Goal: Task Accomplishment & Management: Manage account settings

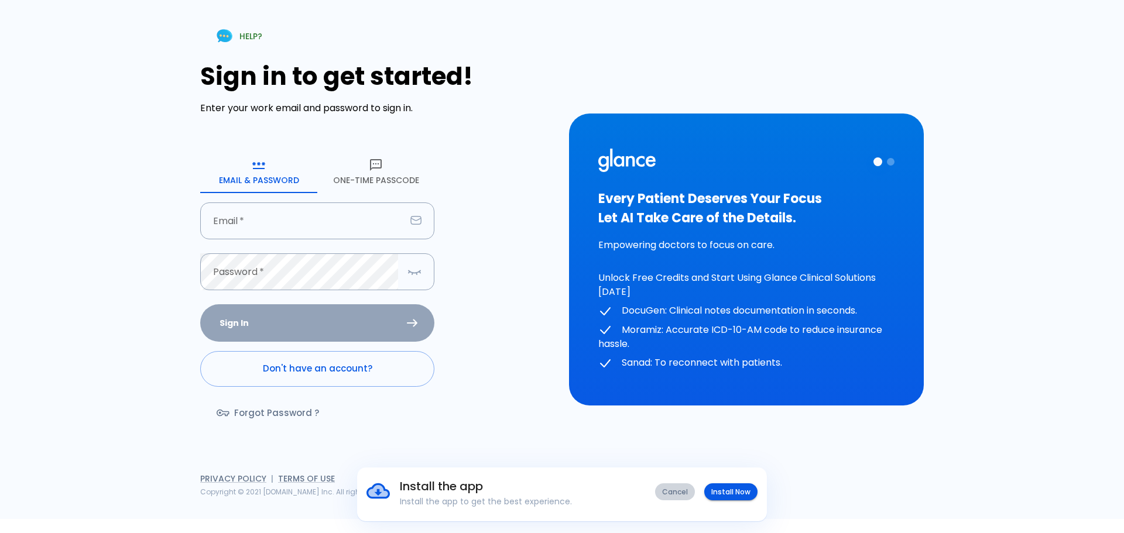
click at [670, 490] on button "Cancel" at bounding box center [675, 492] width 40 height 17
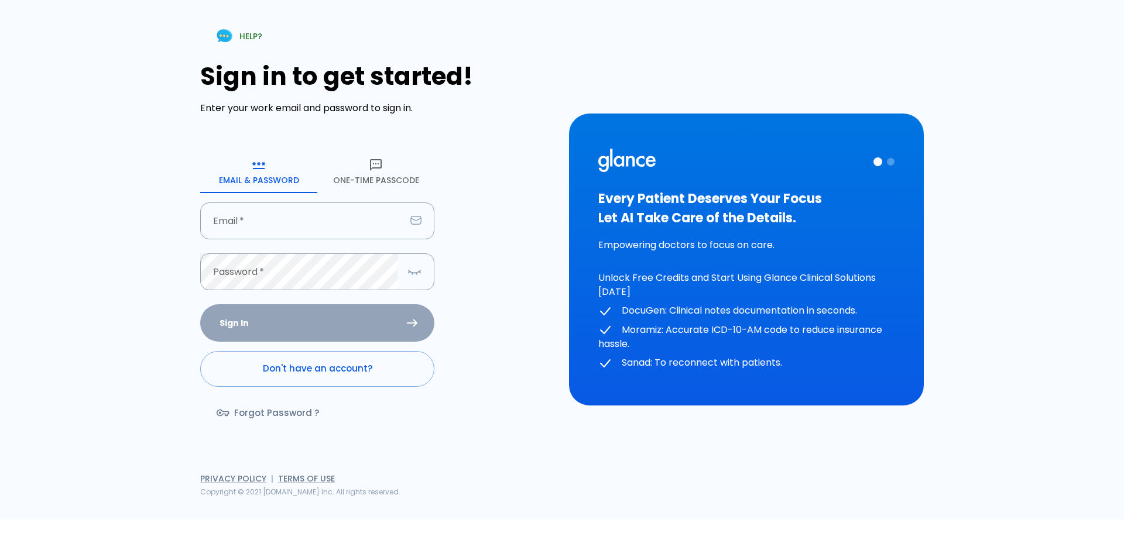
click at [362, 173] on button "One-Time Passcode" at bounding box center [375, 172] width 117 height 42
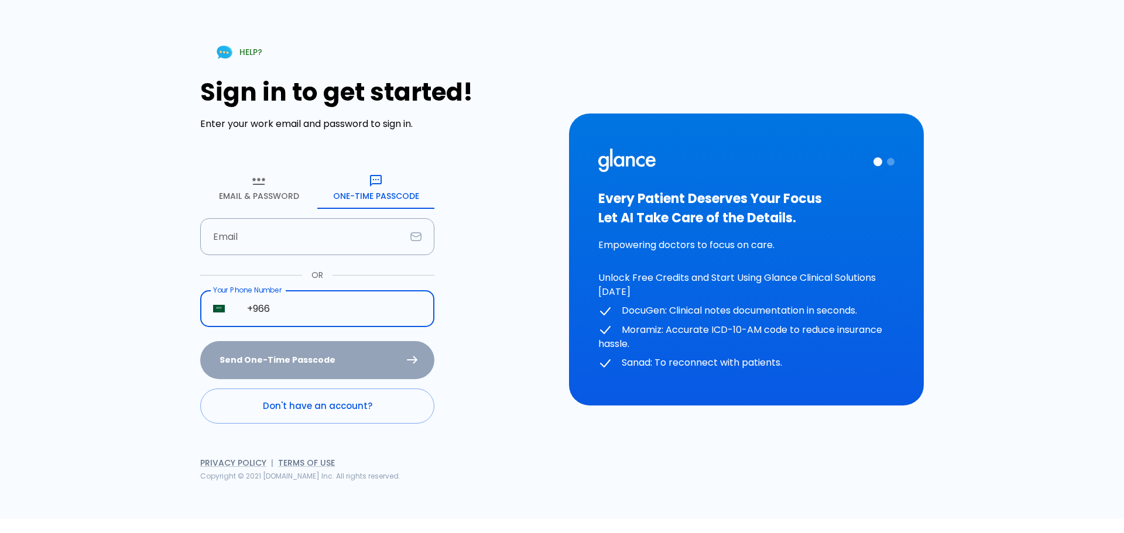
click at [272, 308] on input "+966" at bounding box center [334, 308] width 200 height 37
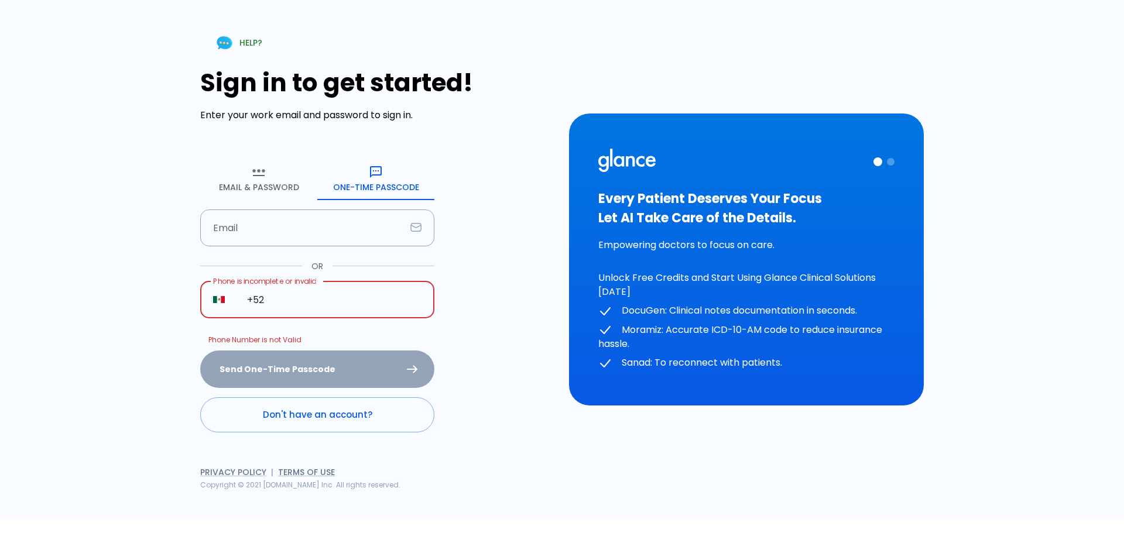
type input "[PHONE_NUMBER]"
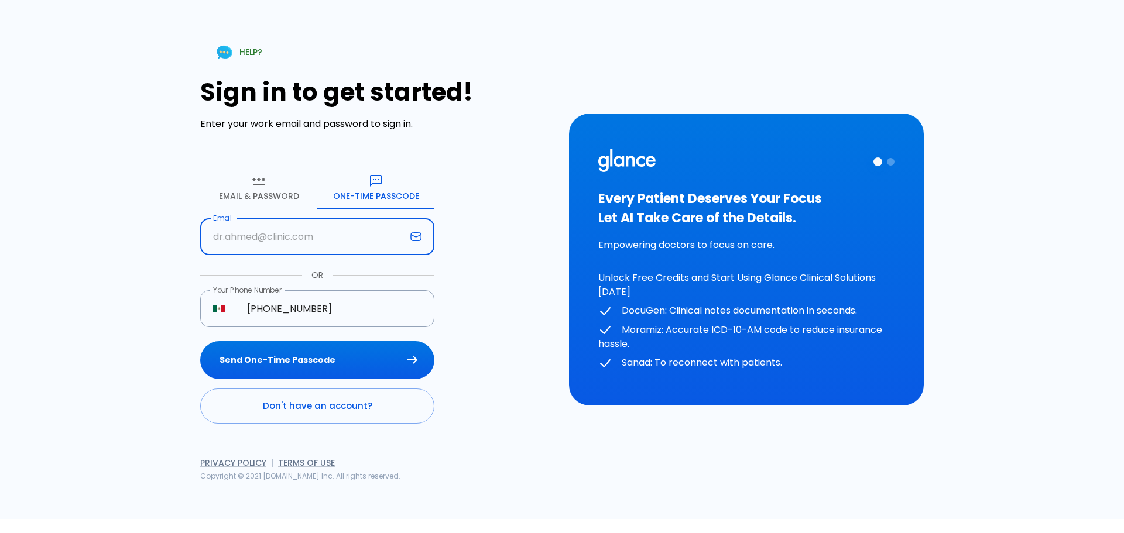
click at [313, 242] on input "text" at bounding box center [303, 236] width 206 height 37
type input "[EMAIL_ADDRESS][DOMAIN_NAME]"
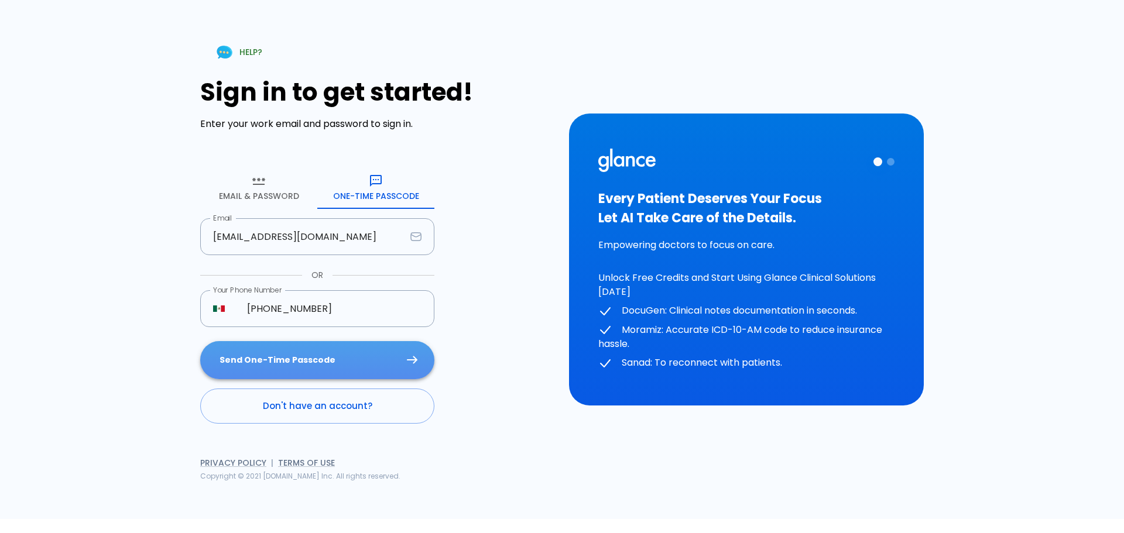
click at [342, 362] on button "Send One-Time Passcode" at bounding box center [317, 360] width 234 height 38
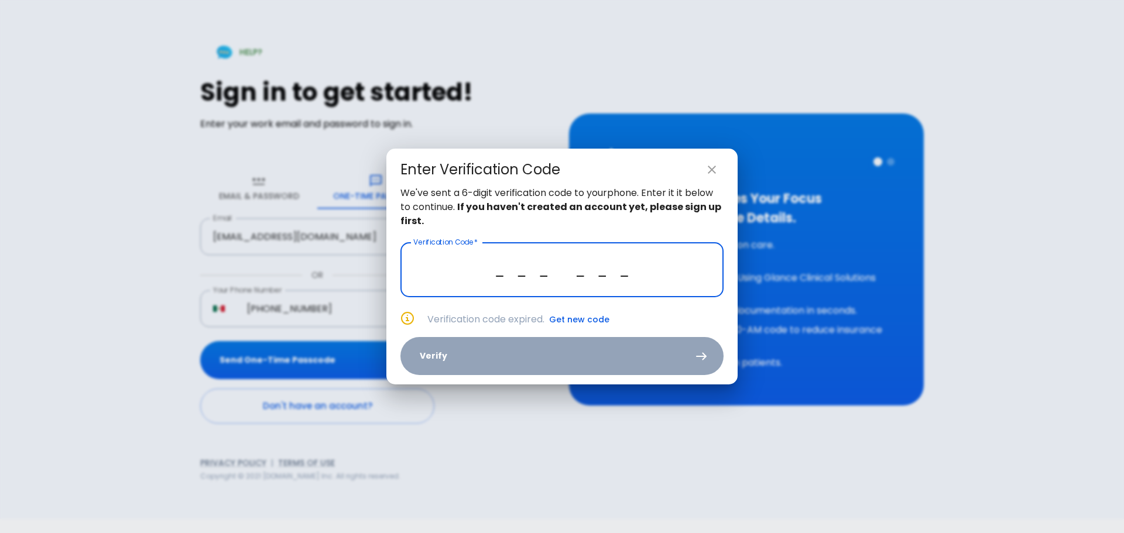
type input "_ _ _ _ _ _"
click at [714, 168] on icon "close" at bounding box center [712, 170] width 8 height 8
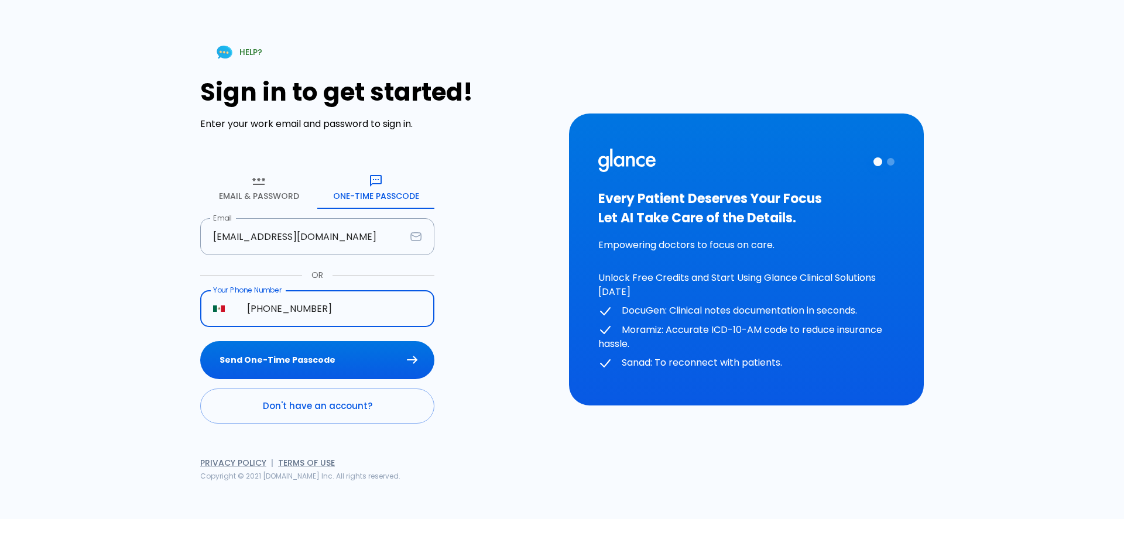
click at [265, 306] on input "[PHONE_NUMBER]" at bounding box center [334, 308] width 200 height 37
click at [277, 304] on input "[PHONE_NUMBER]" at bounding box center [334, 308] width 200 height 37
click at [269, 307] on input "[PHONE_NUMBER]" at bounding box center [334, 308] width 200 height 37
type input "[PHONE_NUMBER]"
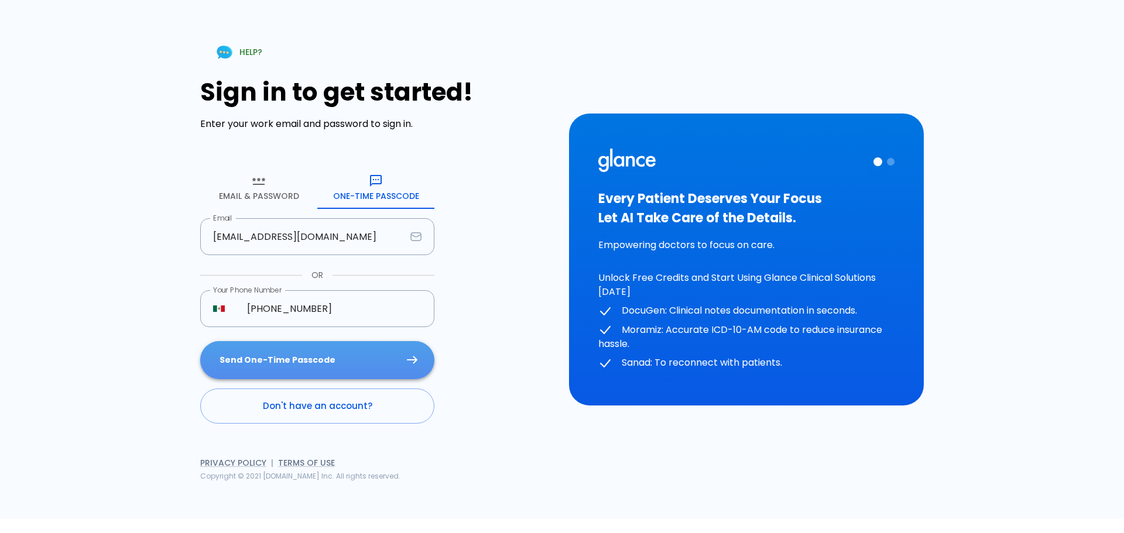
click at [321, 358] on button "Send One-Time Passcode" at bounding box center [317, 360] width 234 height 38
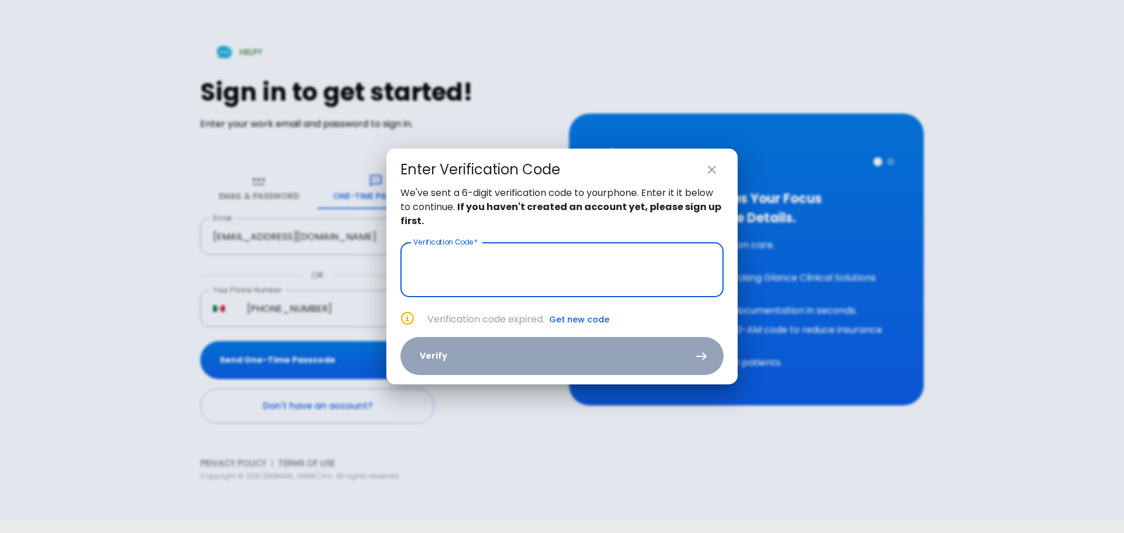
click at [713, 167] on icon "close" at bounding box center [712, 170] width 14 height 14
type input "_ _ _ _ _ _"
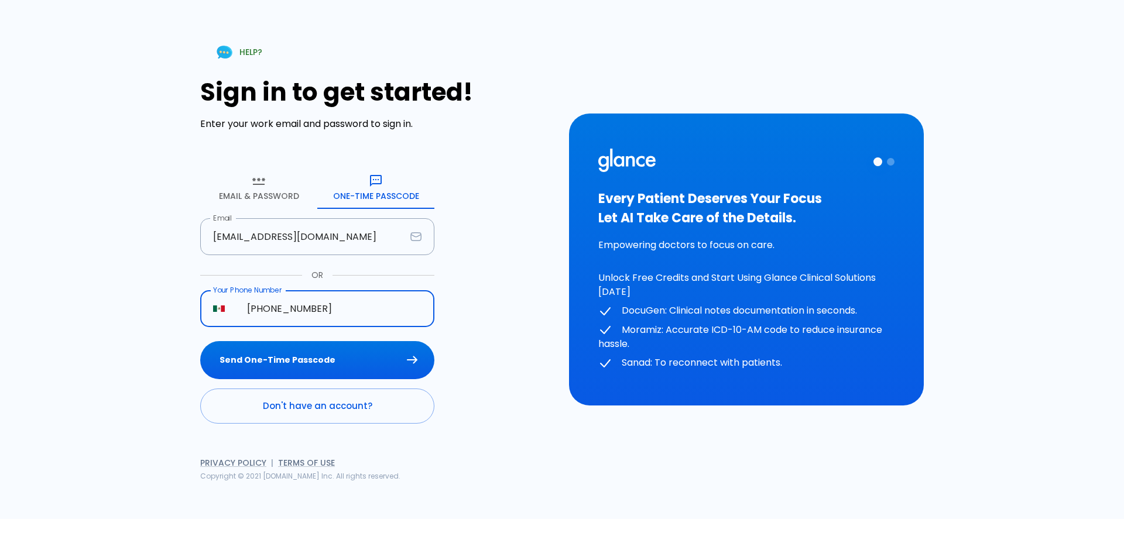
click at [268, 304] on input "[PHONE_NUMBER]" at bounding box center [334, 308] width 200 height 37
click at [273, 307] on input "[PHONE_NUMBER]" at bounding box center [334, 308] width 200 height 37
click at [270, 306] on input "[PHONE_NUMBER]" at bounding box center [334, 308] width 200 height 37
type input "[PHONE_NUMBER]"
click at [261, 358] on button "Send One-Time Passcode" at bounding box center [317, 360] width 234 height 38
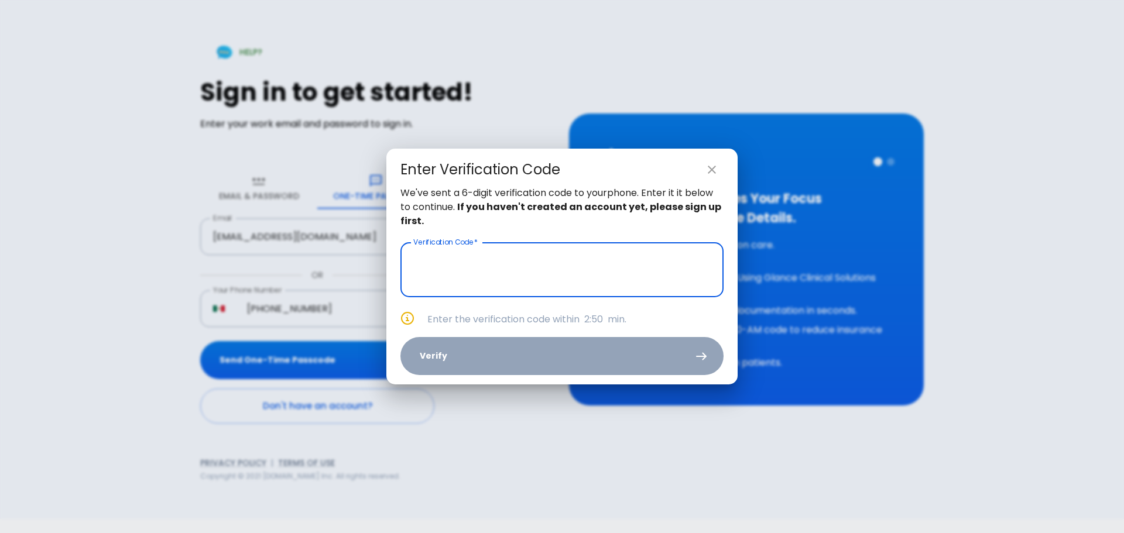
click at [406, 447] on div "Enter Verification Code We've sent a 6-digit verification code to your phone . …" at bounding box center [562, 266] width 1124 height 533
type input "_ _ _ _ _ _"
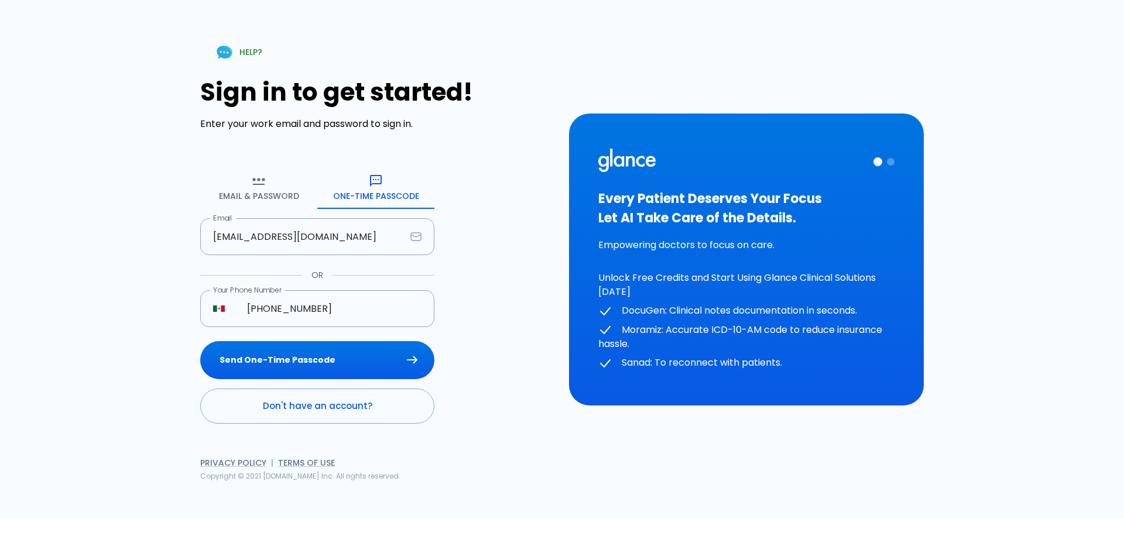
click at [554, 413] on div "Sign in to get started! Enter your work email and password to sign in. Email & …" at bounding box center [377, 251] width 355 height 346
click at [363, 357] on button "Send One-Time Passcode" at bounding box center [317, 360] width 234 height 38
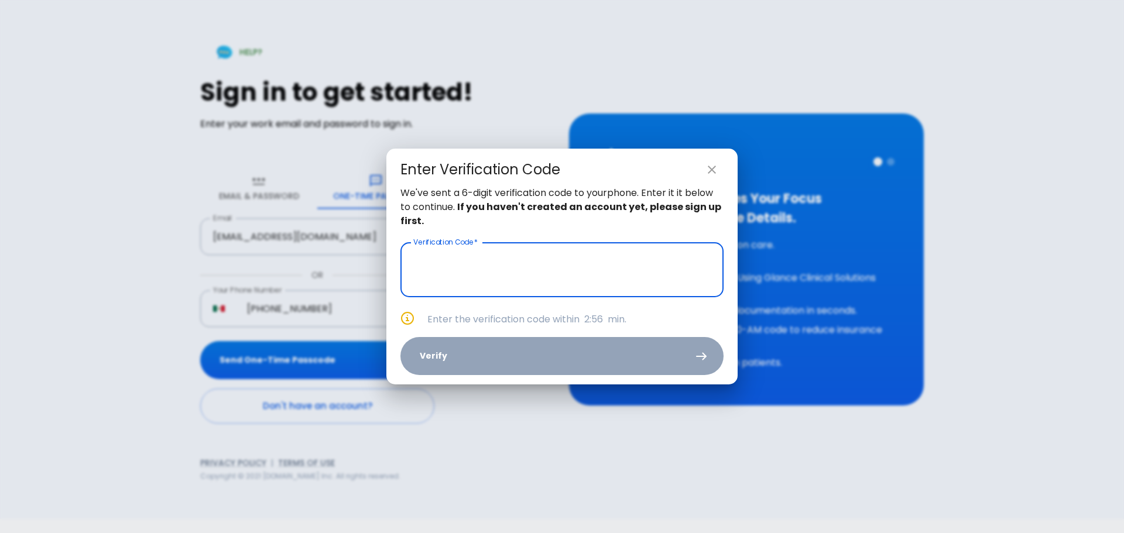
click at [713, 170] on icon "close" at bounding box center [712, 170] width 8 height 8
type input "_ _ _ _ _ _"
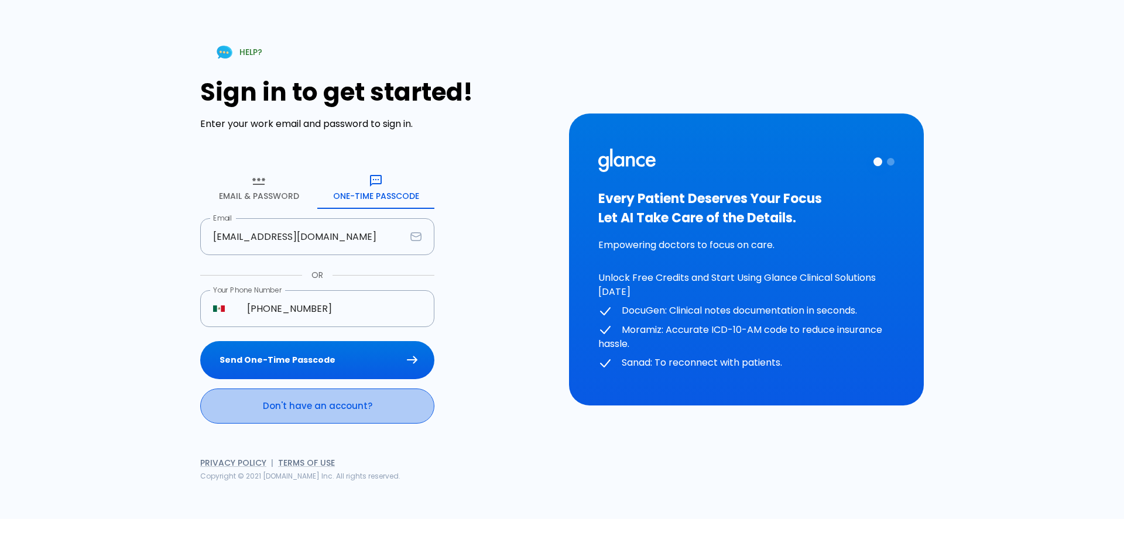
click at [376, 408] on link "Don't have an account?" at bounding box center [317, 406] width 234 height 35
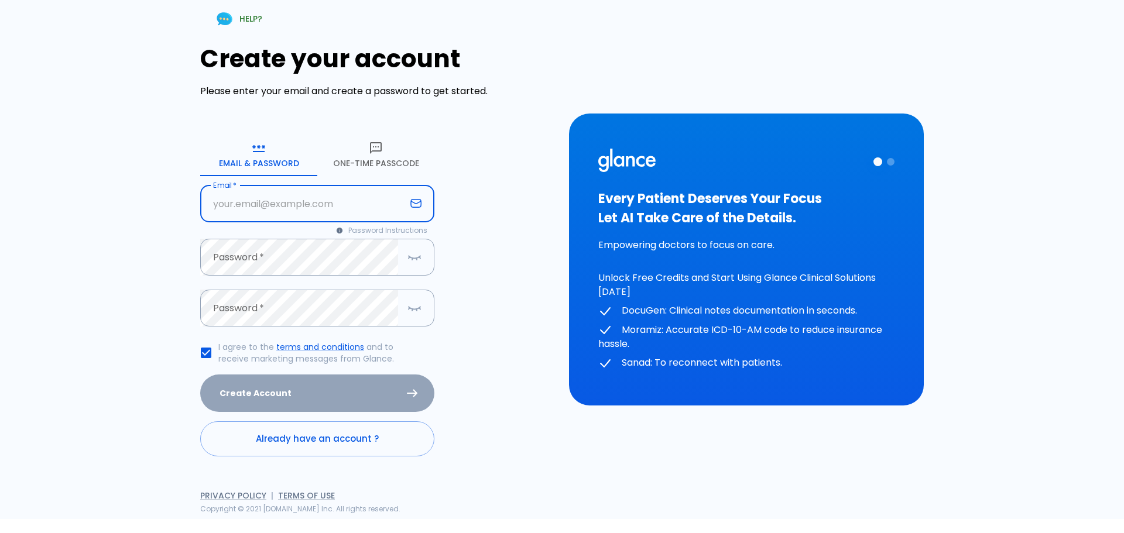
click at [249, 201] on input "text" at bounding box center [303, 204] width 206 height 37
type input "[EMAIL_ADDRESS][DOMAIN_NAME]"
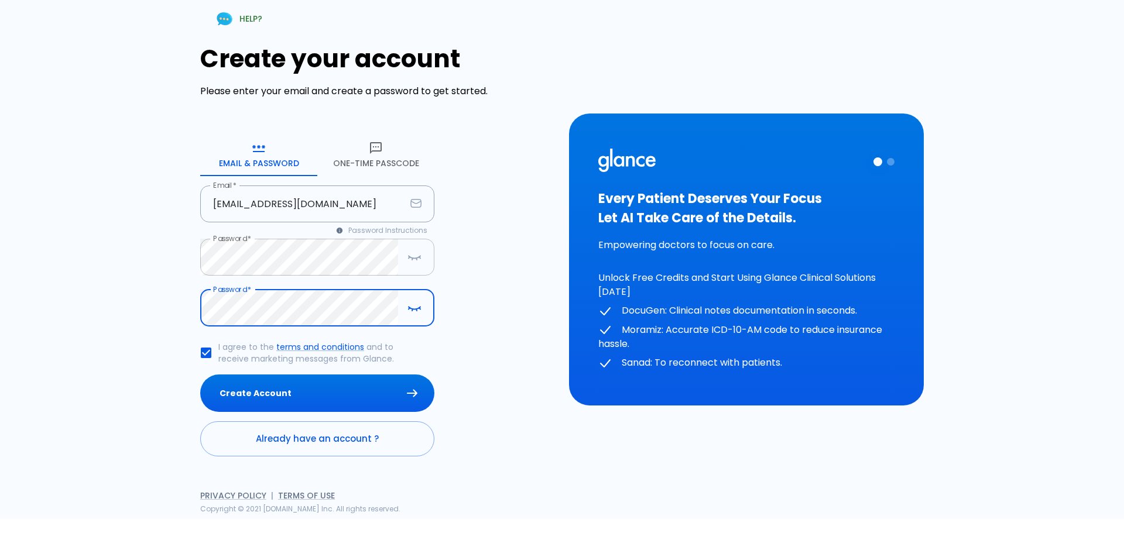
click at [416, 255] on icon "button" at bounding box center [415, 257] width 14 height 15
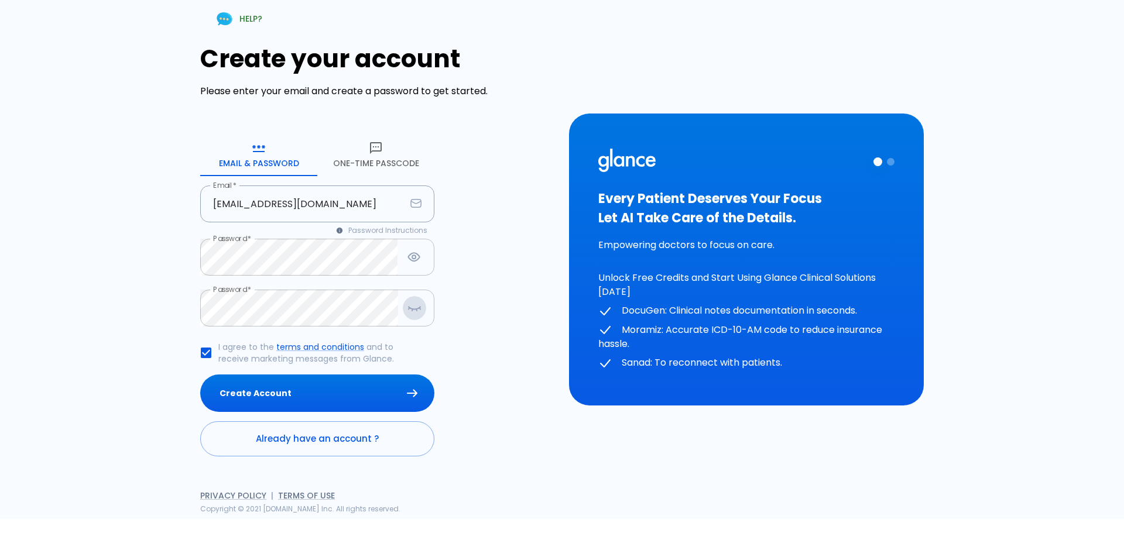
click at [410, 305] on icon "button" at bounding box center [415, 308] width 14 height 15
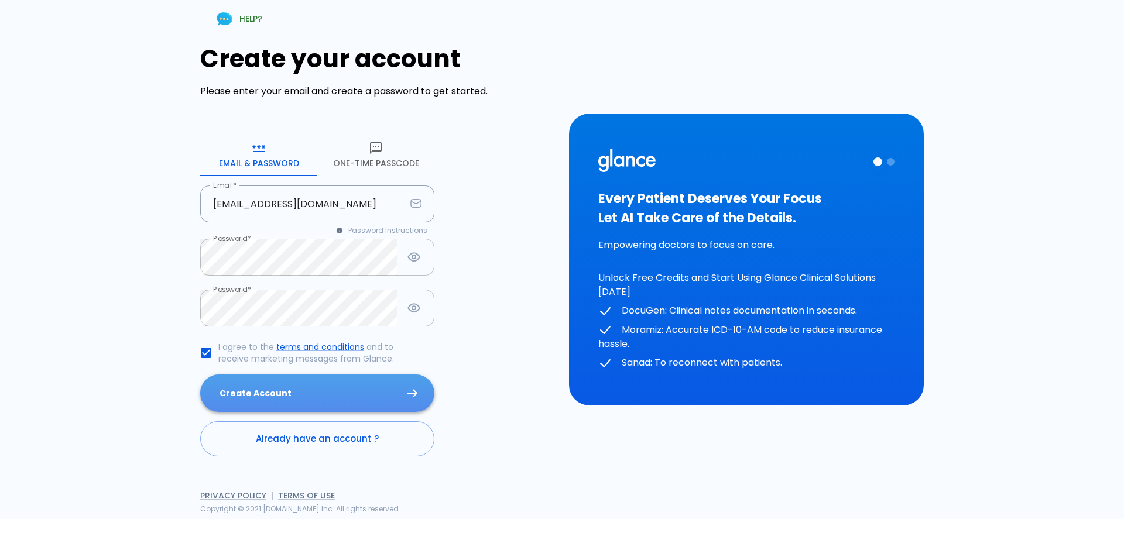
click at [330, 394] on button "Create Account" at bounding box center [317, 394] width 234 height 38
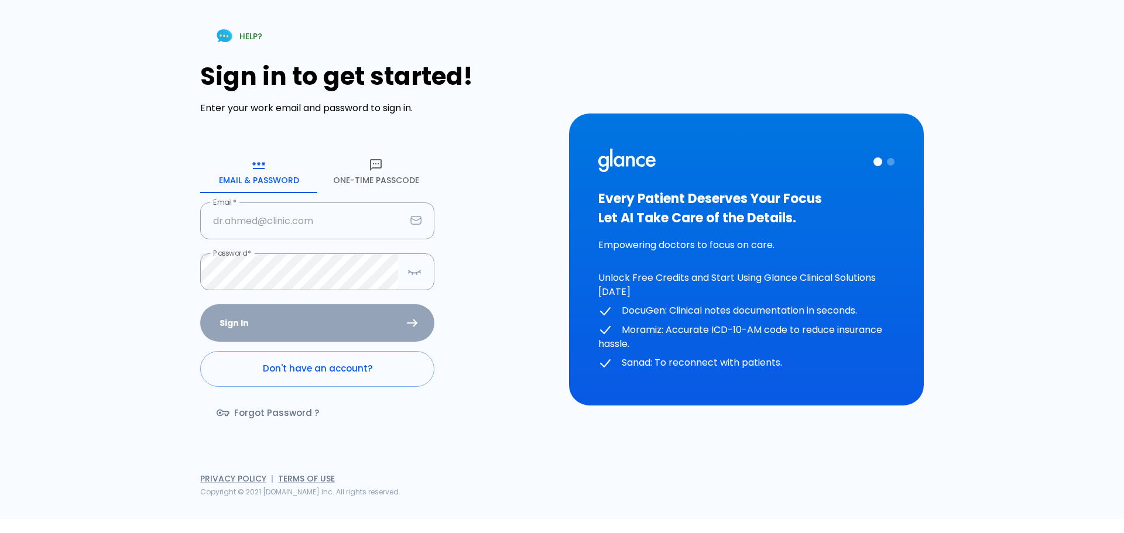
type input "[EMAIL_ADDRESS][DOMAIN_NAME]"
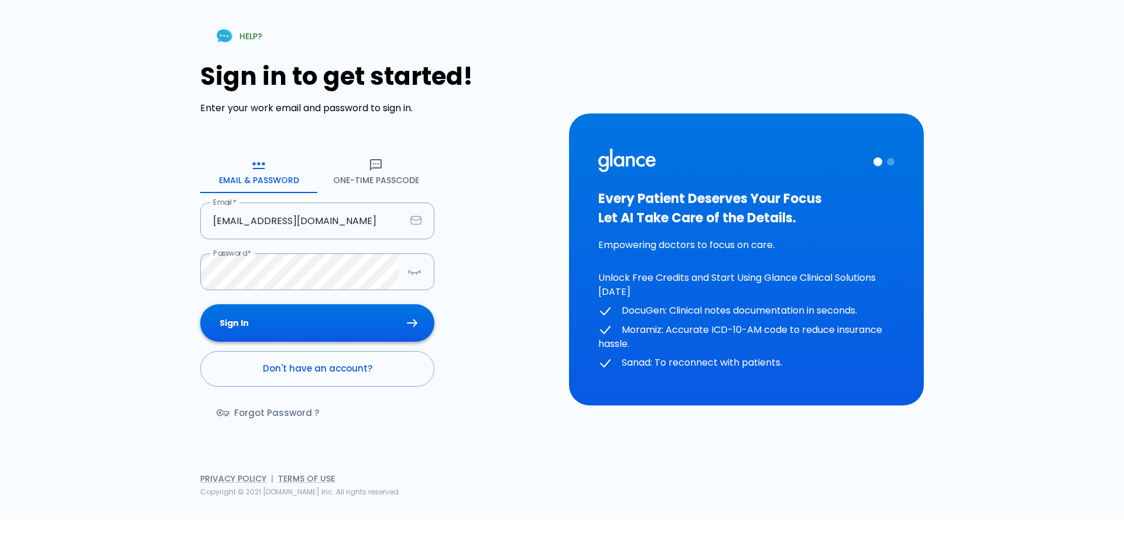
click at [413, 320] on div "Sign In Don't have an account? Forgot Password ?" at bounding box center [317, 371] width 234 height 135
click at [408, 320] on icon "submit" at bounding box center [412, 323] width 11 height 8
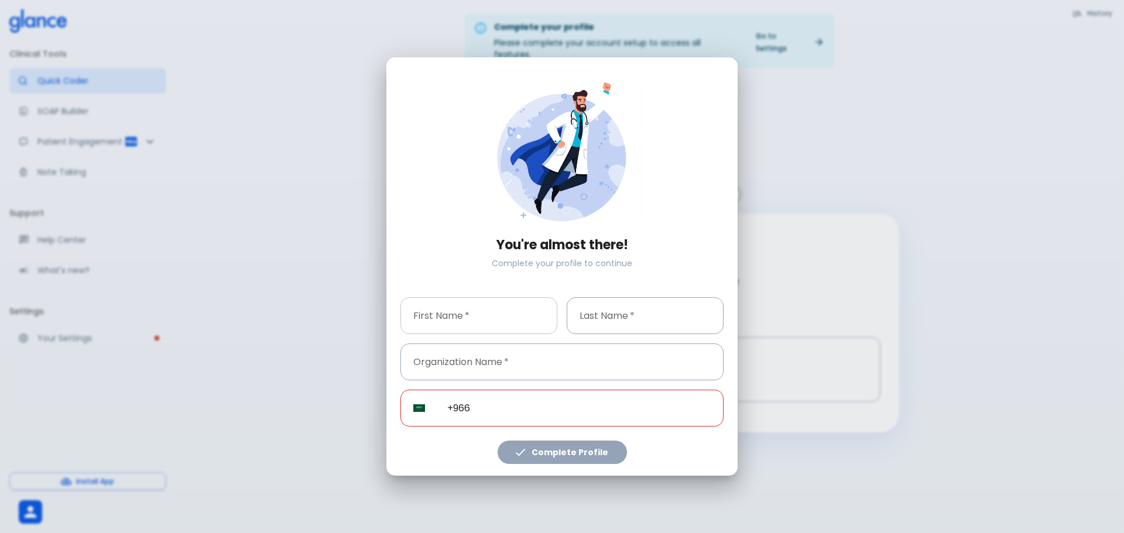
click at [461, 314] on input "text" at bounding box center [478, 315] width 157 height 37
type input "beatriz"
type input "lobo"
type input "laboratorio JUAREZ"
click at [601, 317] on input "lobo" at bounding box center [645, 315] width 157 height 37
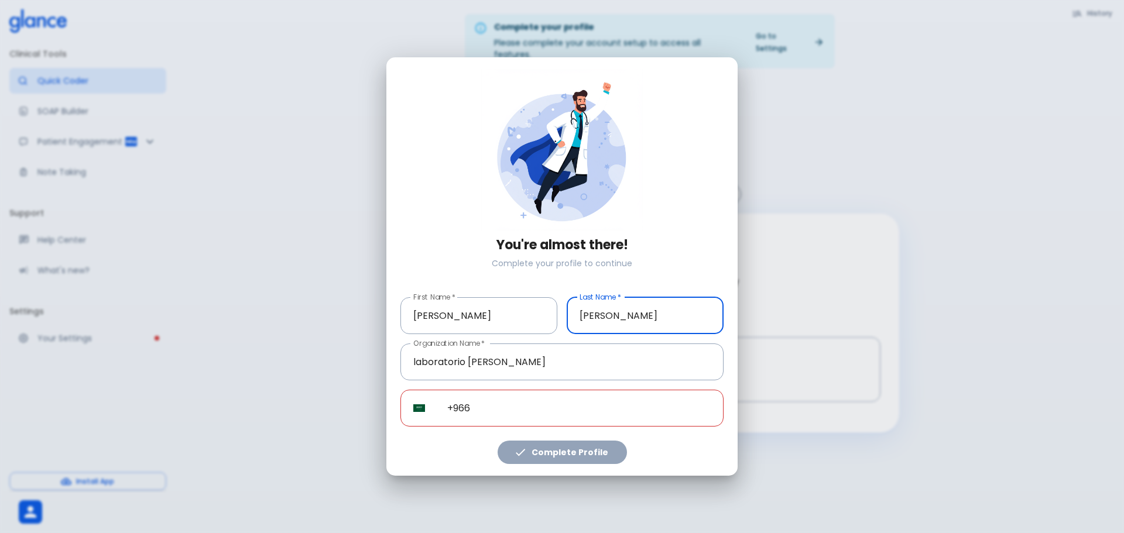
type input "lezama"
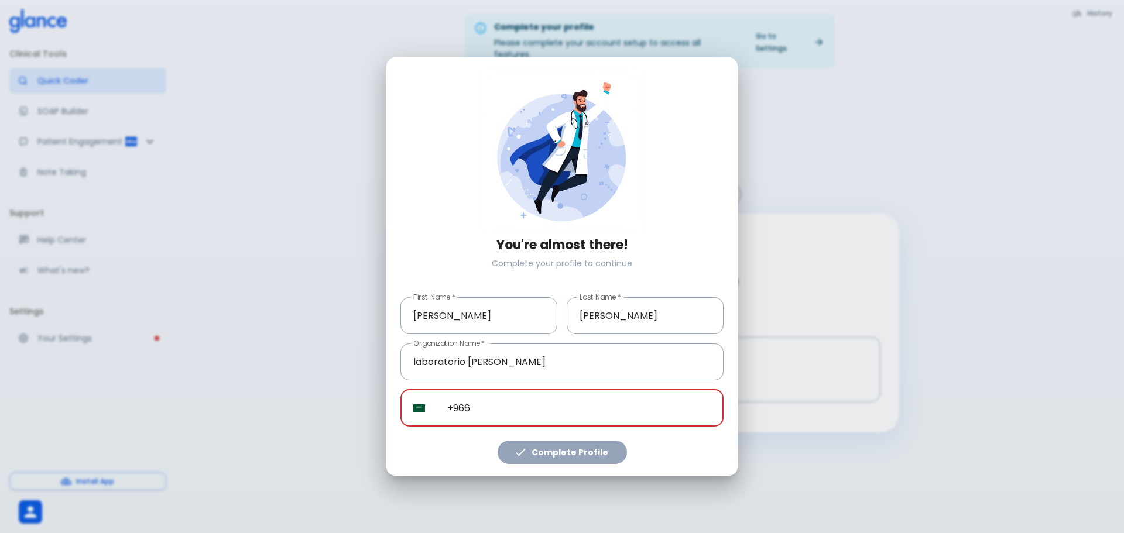
click at [479, 408] on input "+966" at bounding box center [578, 408] width 289 height 37
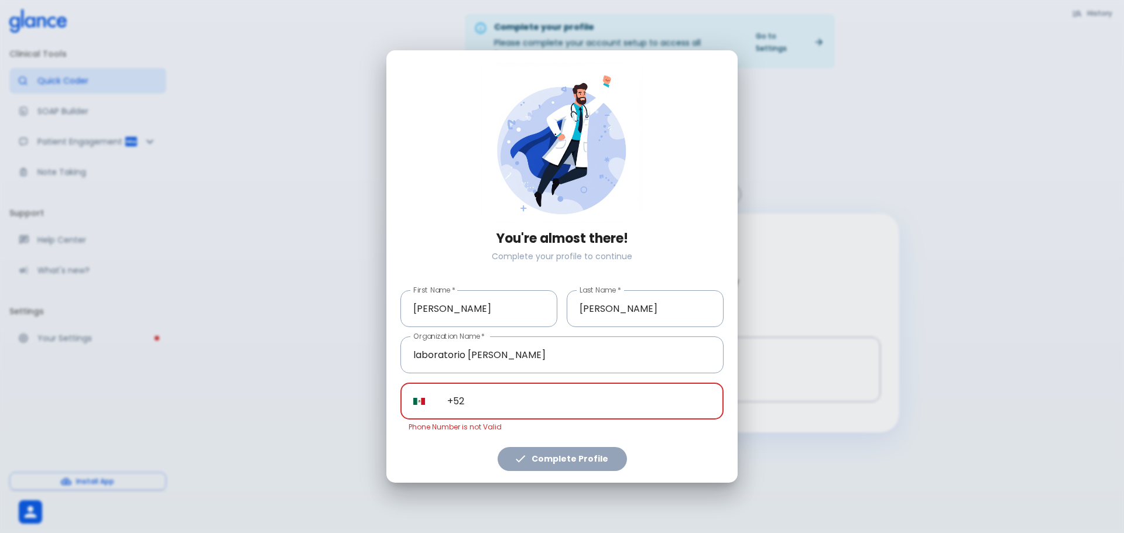
click at [501, 404] on input "+52" at bounding box center [578, 401] width 289 height 37
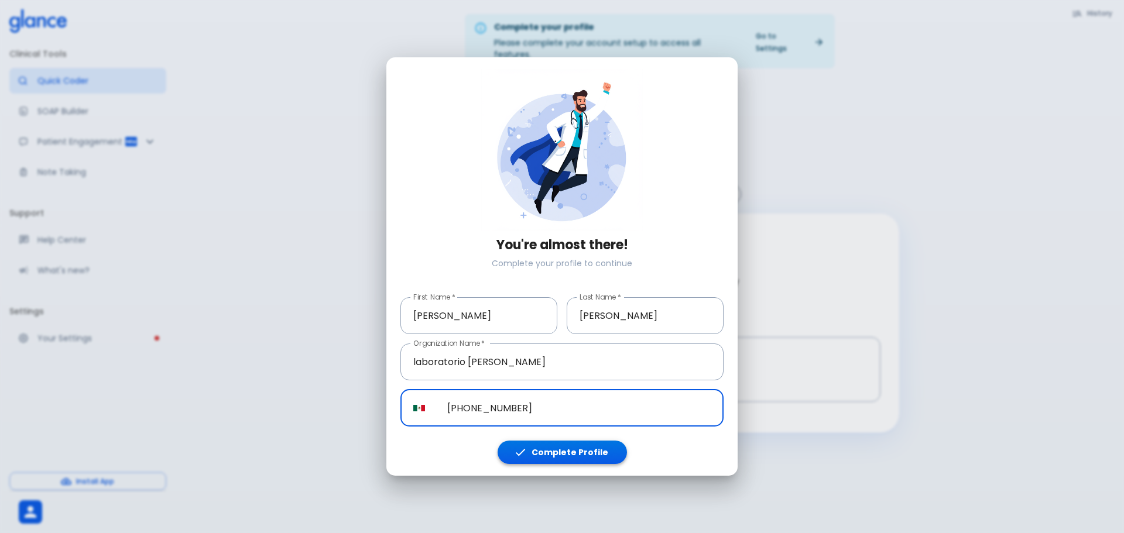
type input "[PHONE_NUMBER]"
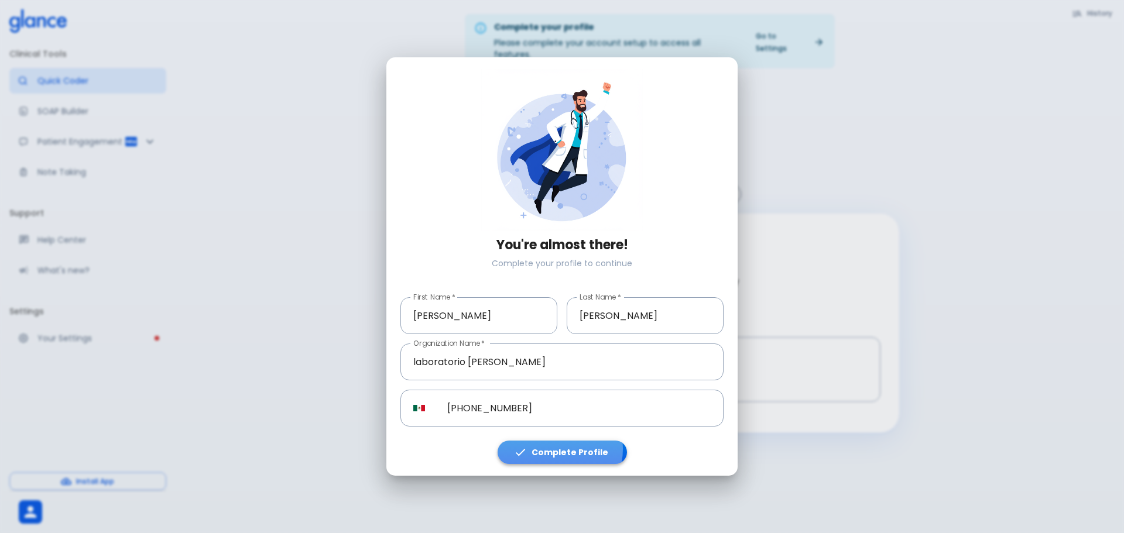
click at [560, 450] on button "Complete Profile" at bounding box center [562, 453] width 129 height 24
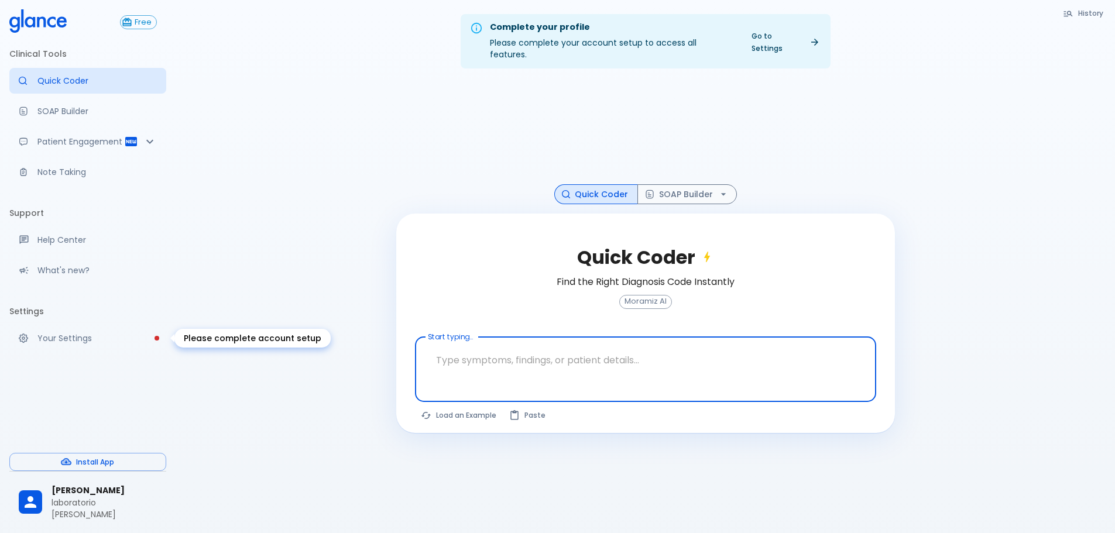
click at [74, 334] on p "Your Settings" at bounding box center [96, 339] width 119 height 12
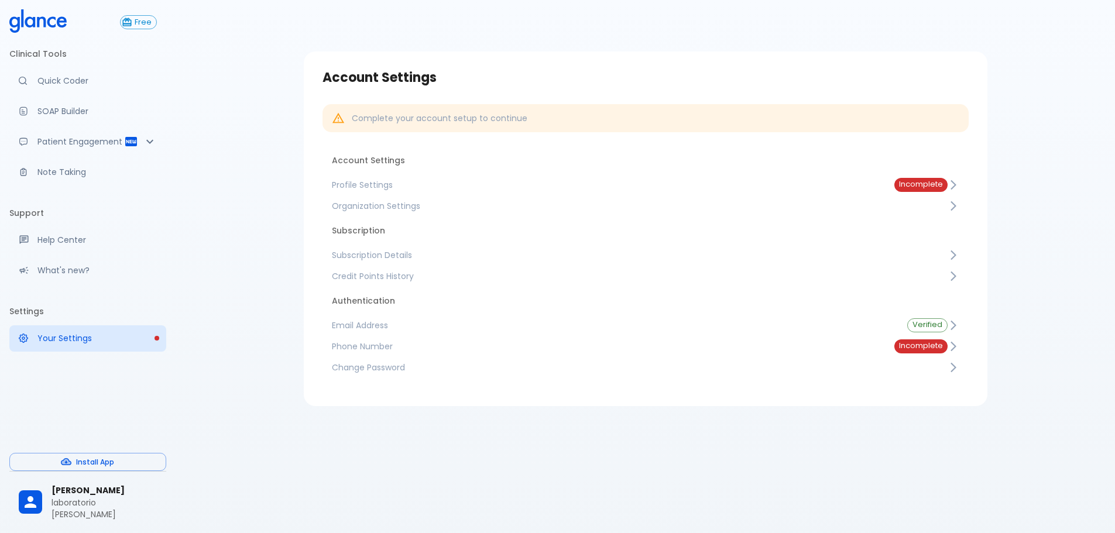
click at [913, 182] on span "Incomplete" at bounding box center [921, 184] width 53 height 9
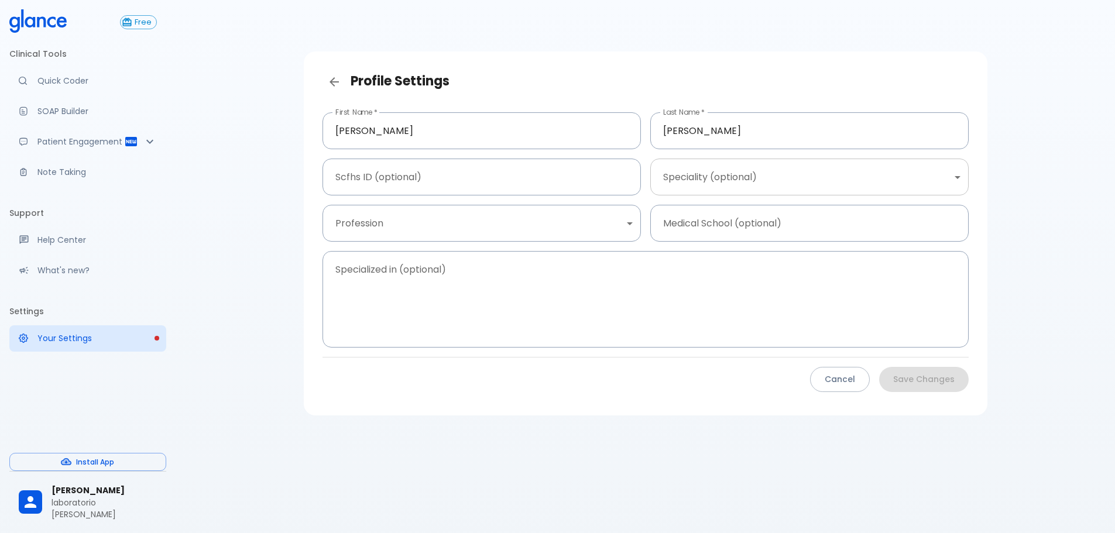
click at [680, 182] on body "↧ pull to refresh ↧ Free Clinical Tools Quick Coder SOAP Builder Patient Engage…" at bounding box center [557, 280] width 1115 height 561
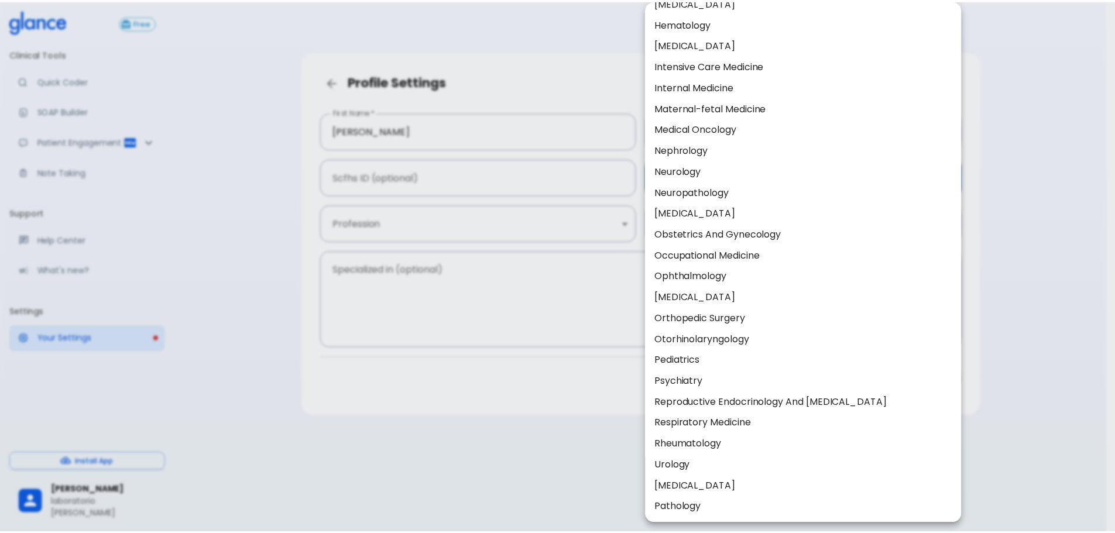
scroll to position [299, 0]
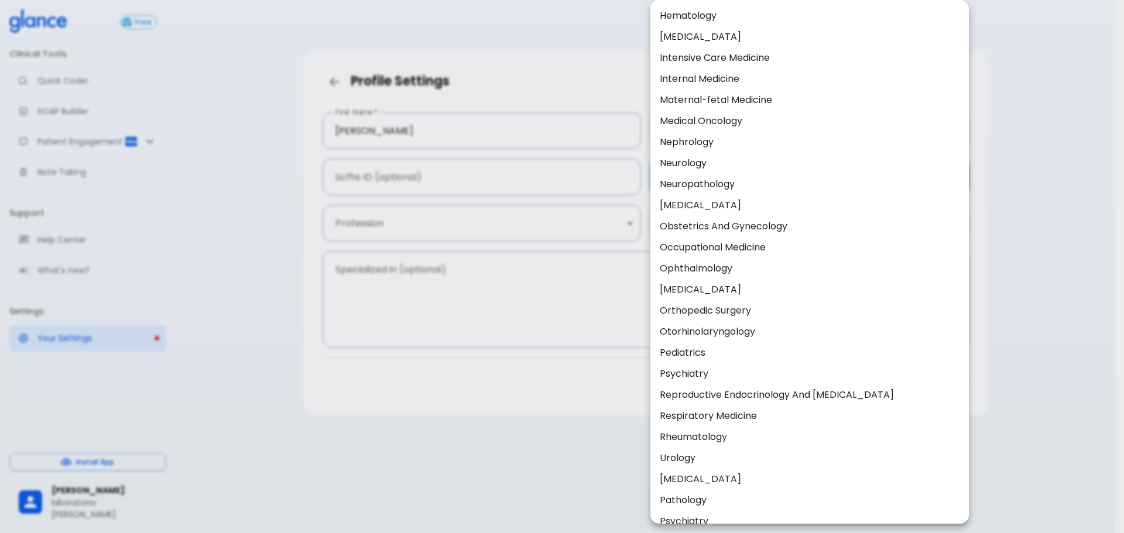
click at [730, 353] on li "Pediatrics" at bounding box center [809, 353] width 319 height 21
type input "Pediatrics"
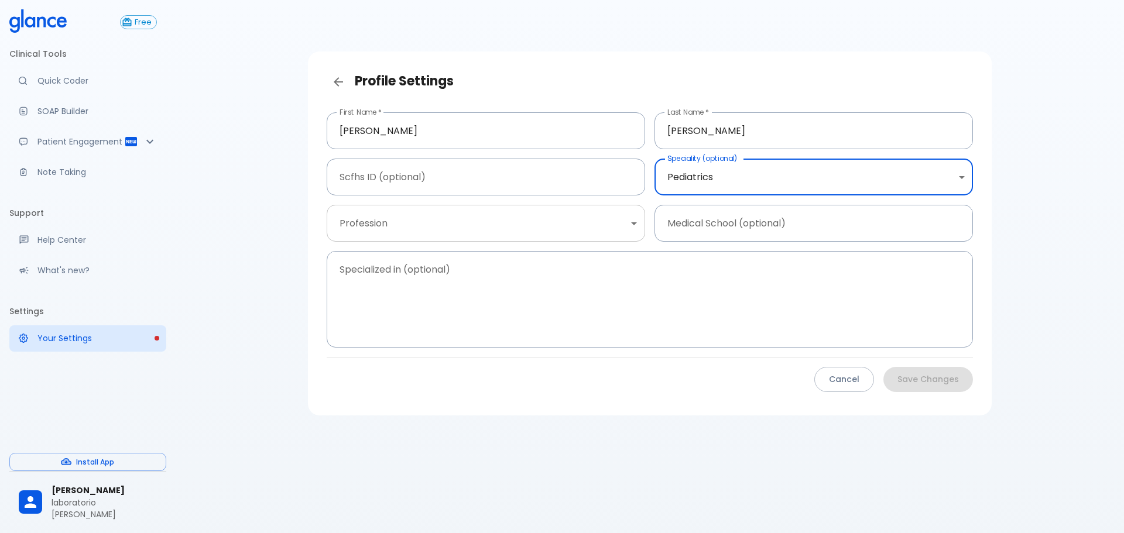
click at [631, 222] on body "↧ pull to refresh ↧ Free Clinical Tools Quick Coder SOAP Builder Patient Engage…" at bounding box center [562, 280] width 1124 height 561
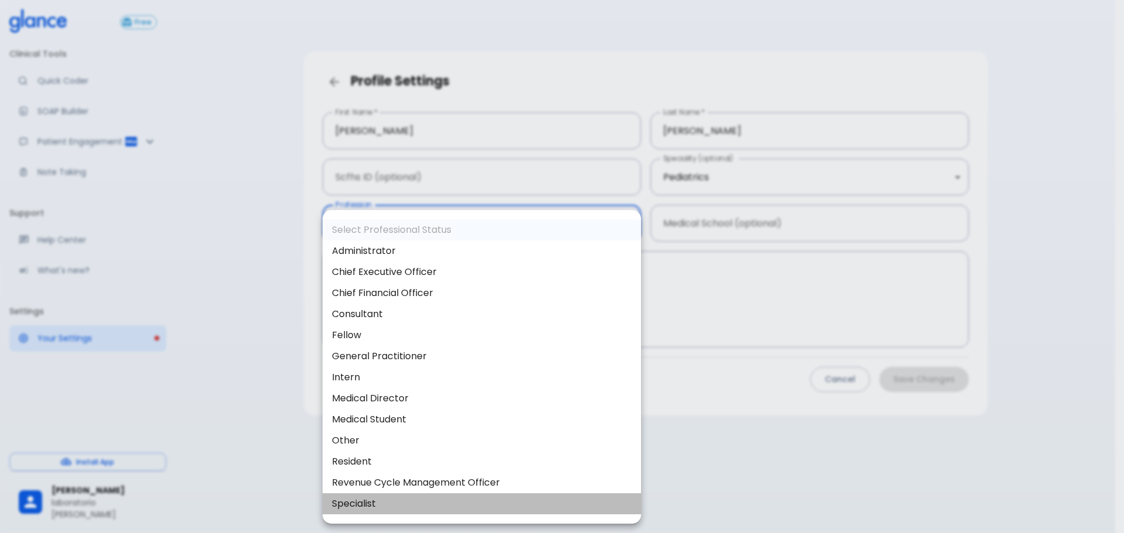
click at [368, 499] on li "Specialist" at bounding box center [482, 504] width 319 height 21
type input "specialist"
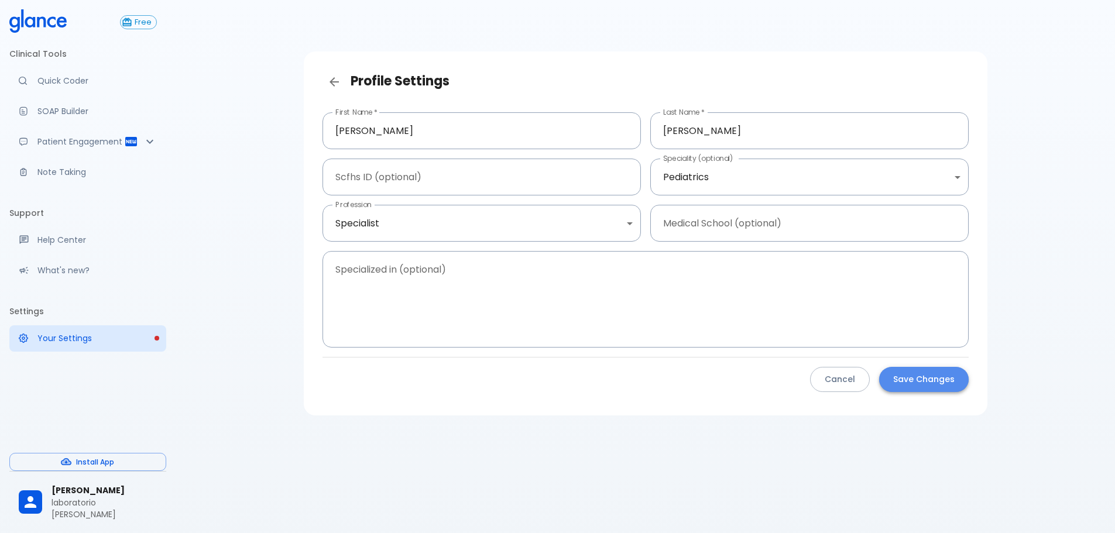
click at [916, 379] on button "Save Changes" at bounding box center [924, 379] width 90 height 25
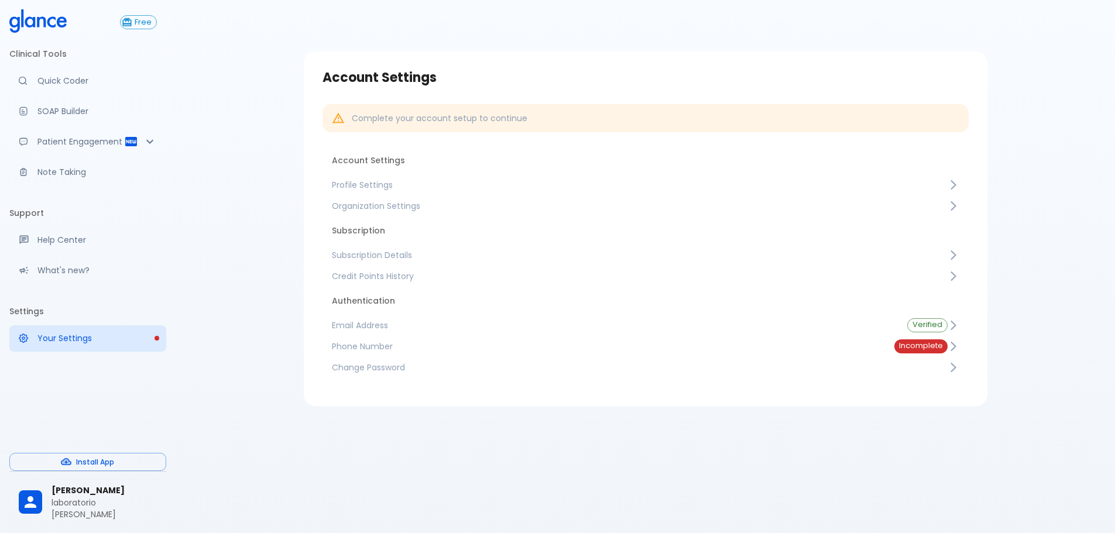
click at [916, 345] on span "Incomplete" at bounding box center [921, 346] width 53 height 9
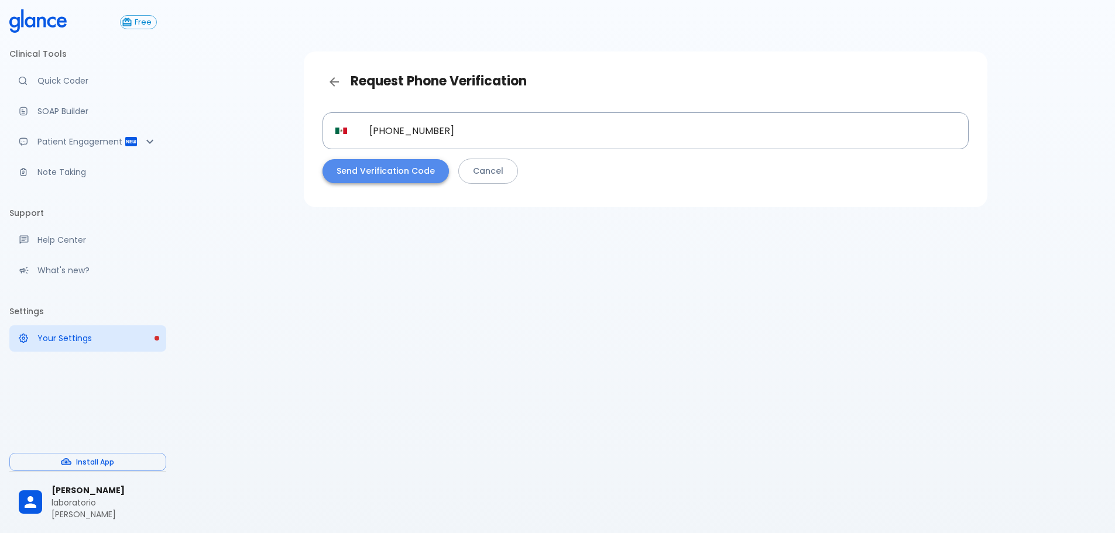
click at [394, 172] on button "Send Verification Code" at bounding box center [386, 171] width 126 height 24
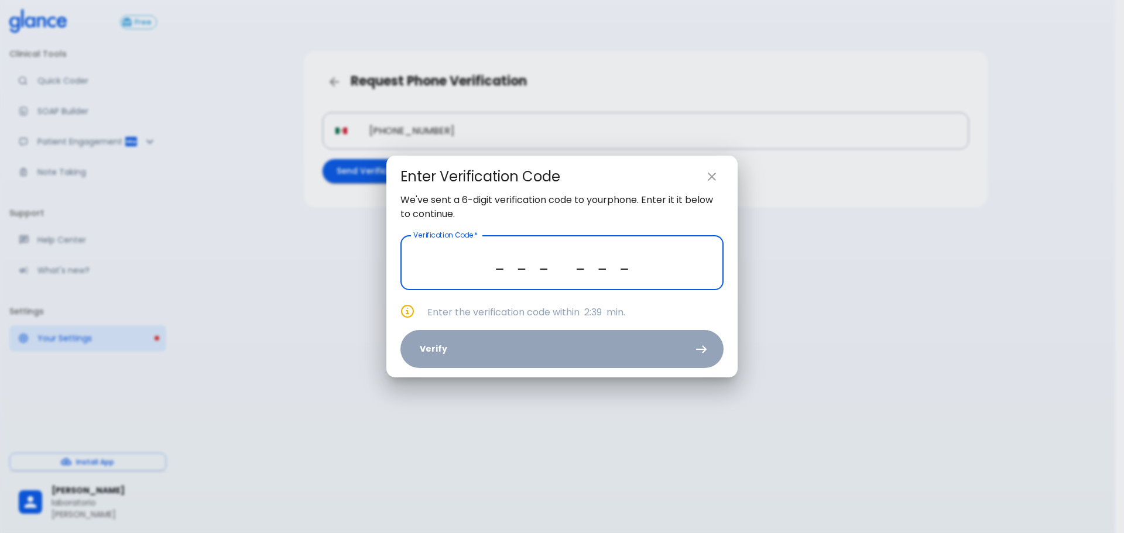
click at [501, 265] on input "_ _ _ _ _ _" at bounding box center [561, 262] width 323 height 55
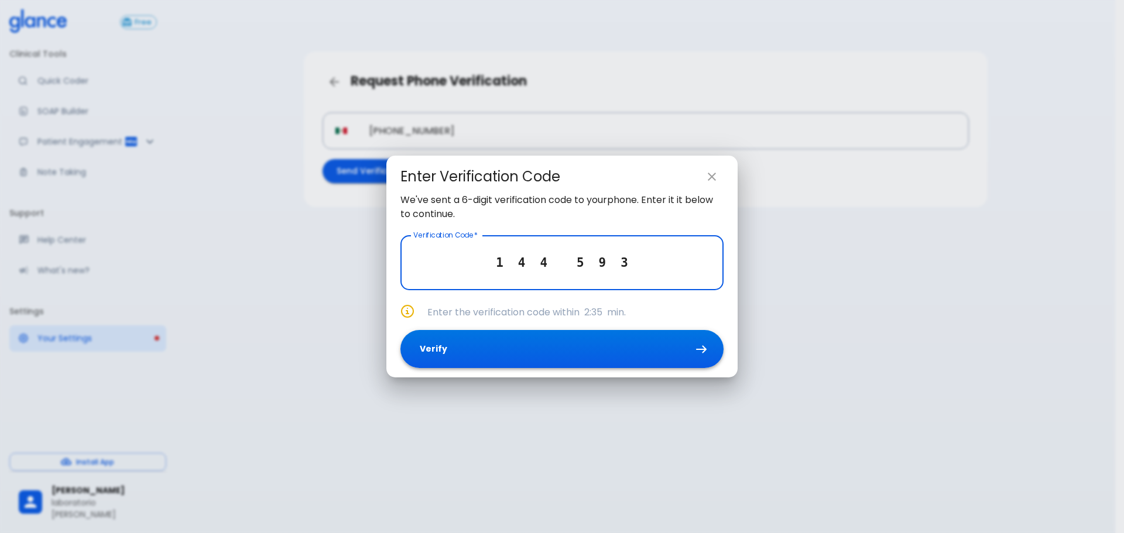
type input "1 4 4 5 9 3"
click at [496, 350] on button "Verify" at bounding box center [561, 349] width 323 height 38
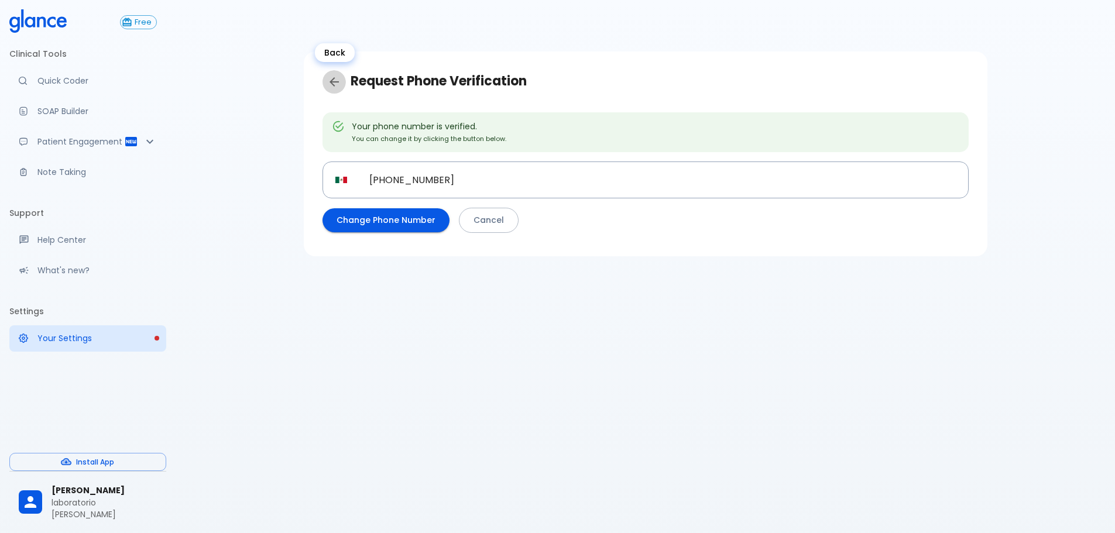
click at [339, 78] on icon "Back" at bounding box center [334, 82] width 14 height 14
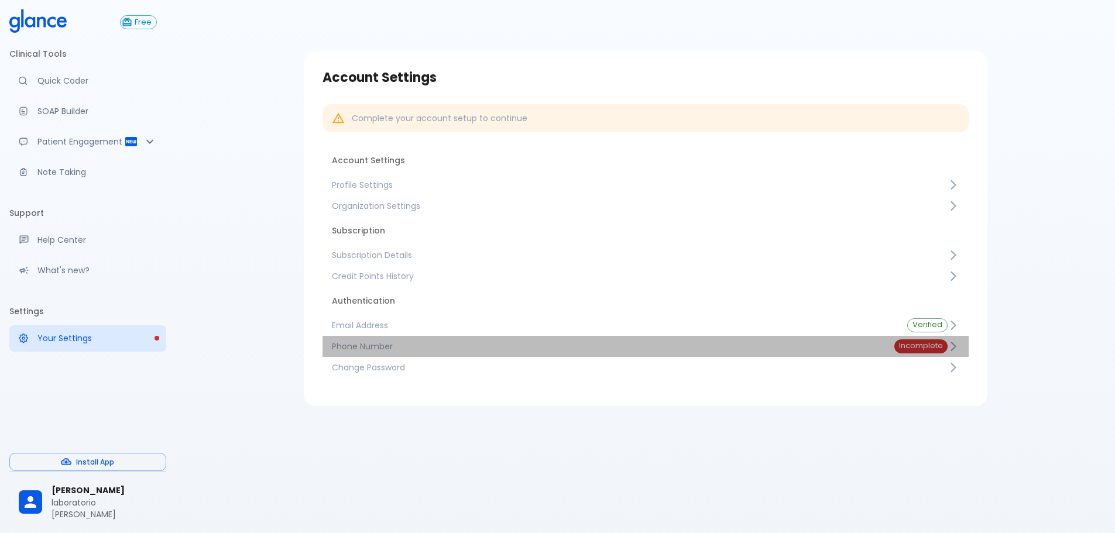
click at [935, 346] on span "Incomplete" at bounding box center [921, 346] width 53 height 9
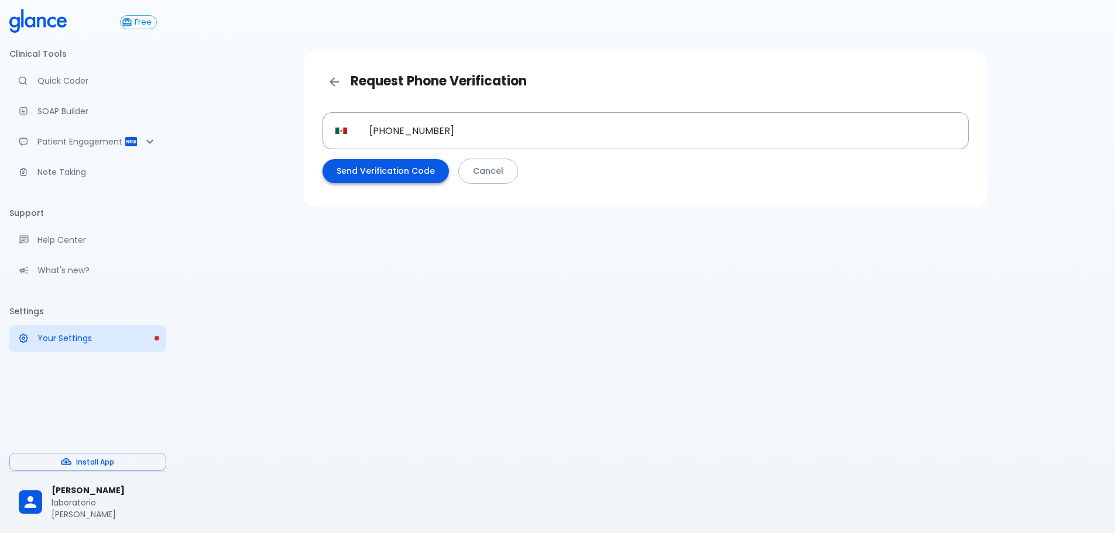
click at [381, 171] on button "Send Verification Code" at bounding box center [386, 171] width 126 height 24
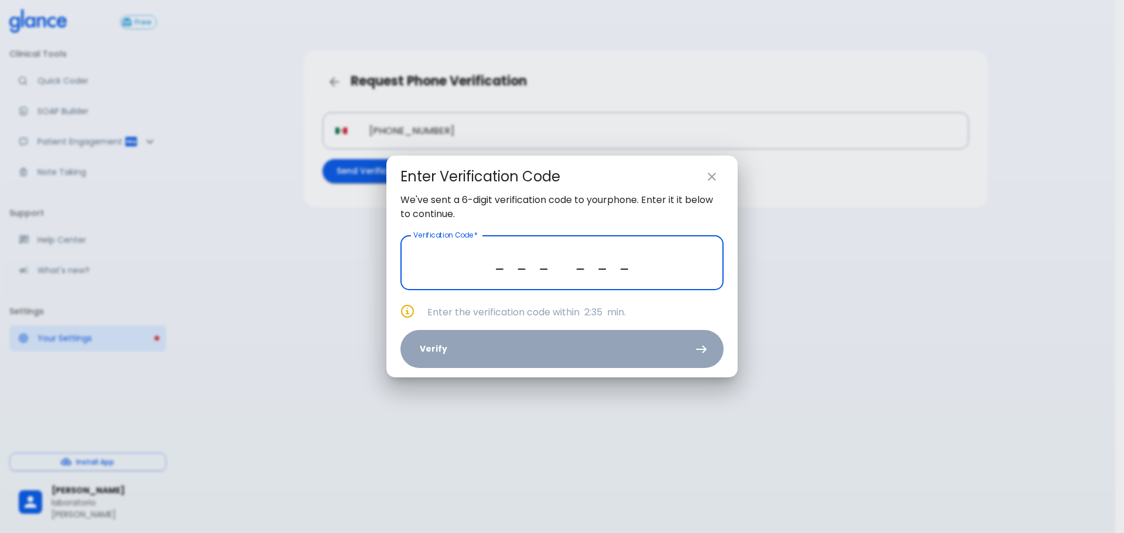
click at [498, 259] on input "_ _ _ _ _ _" at bounding box center [561, 262] width 323 height 55
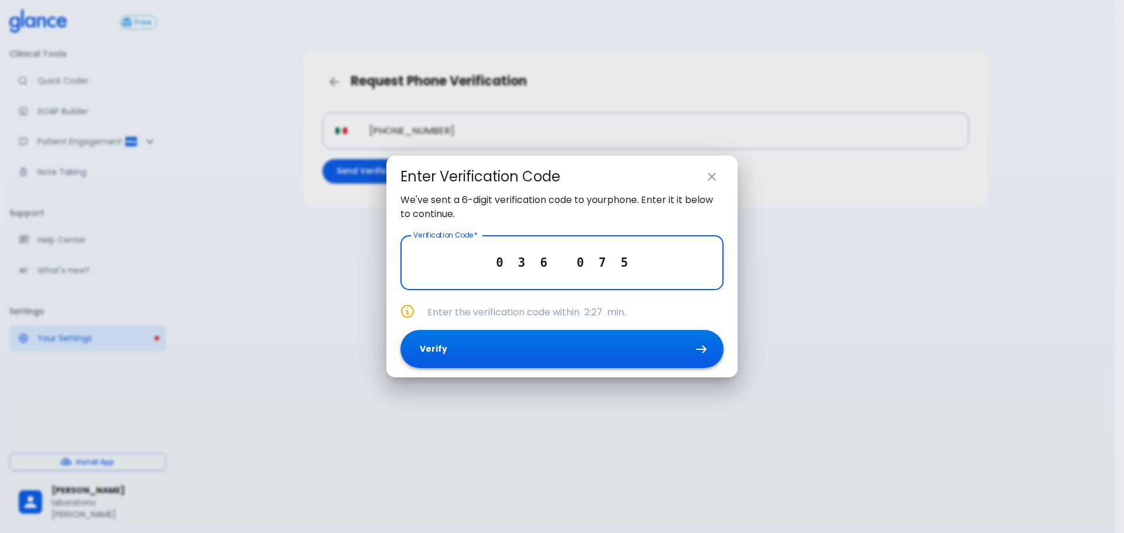
type input "0 3 6 0 7 5"
click at [525, 356] on button "Verify" at bounding box center [561, 349] width 323 height 38
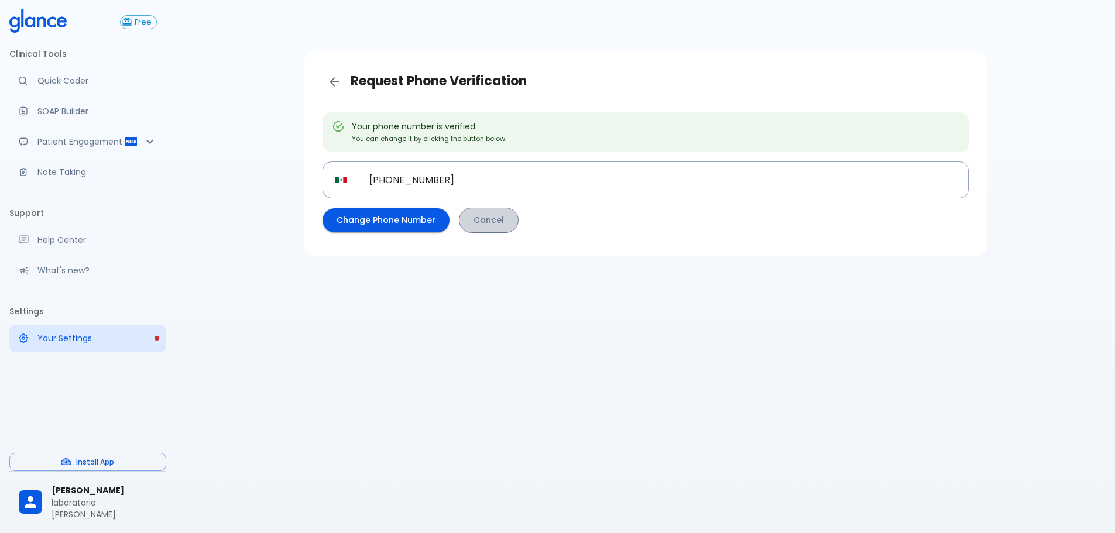
click at [484, 219] on link "Cancel" at bounding box center [489, 220] width 60 height 25
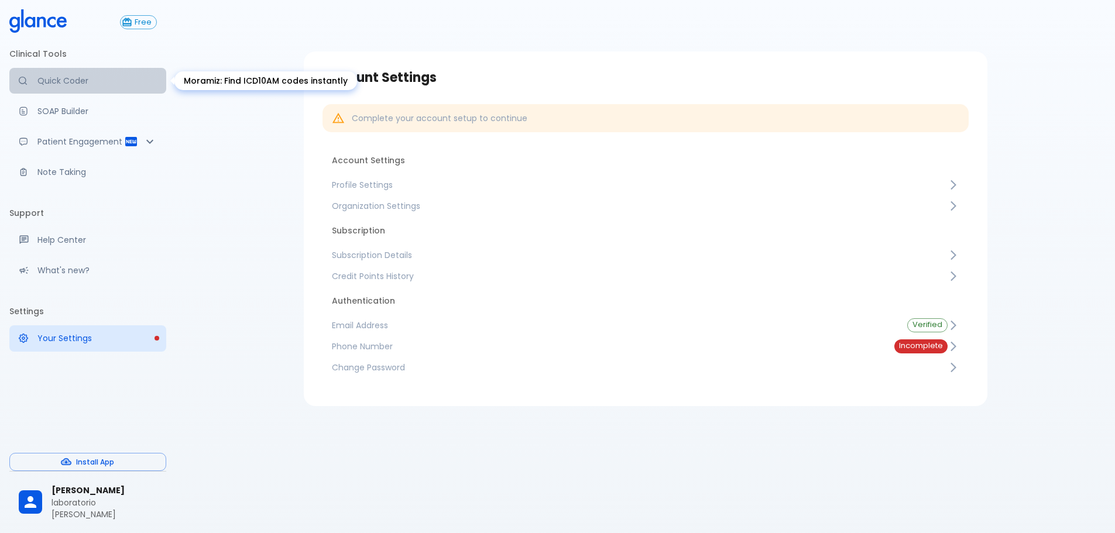
click at [91, 80] on p "Quick Coder" at bounding box center [96, 81] width 119 height 12
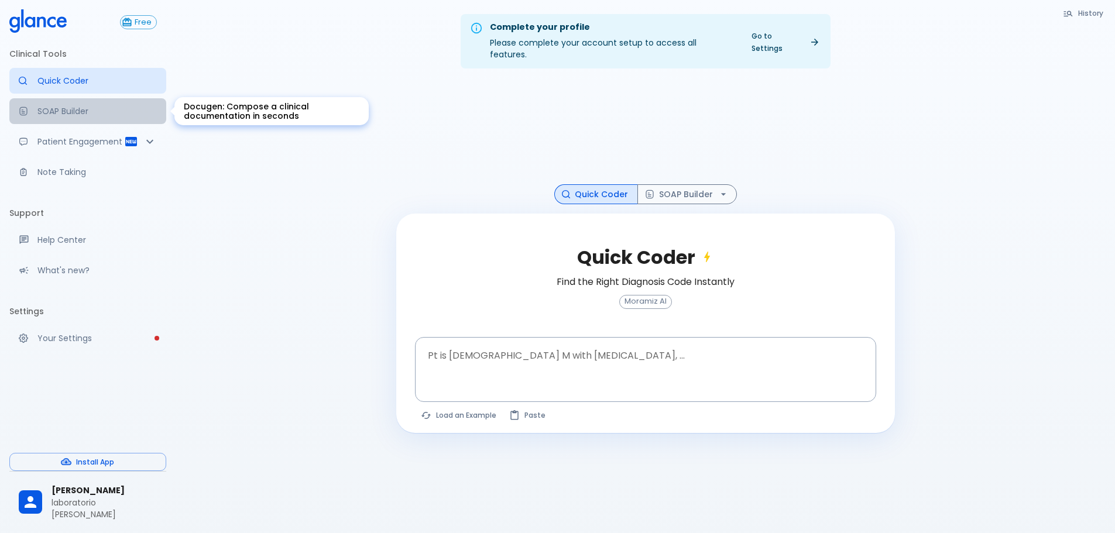
click at [77, 109] on p "SOAP Builder" at bounding box center [96, 111] width 119 height 12
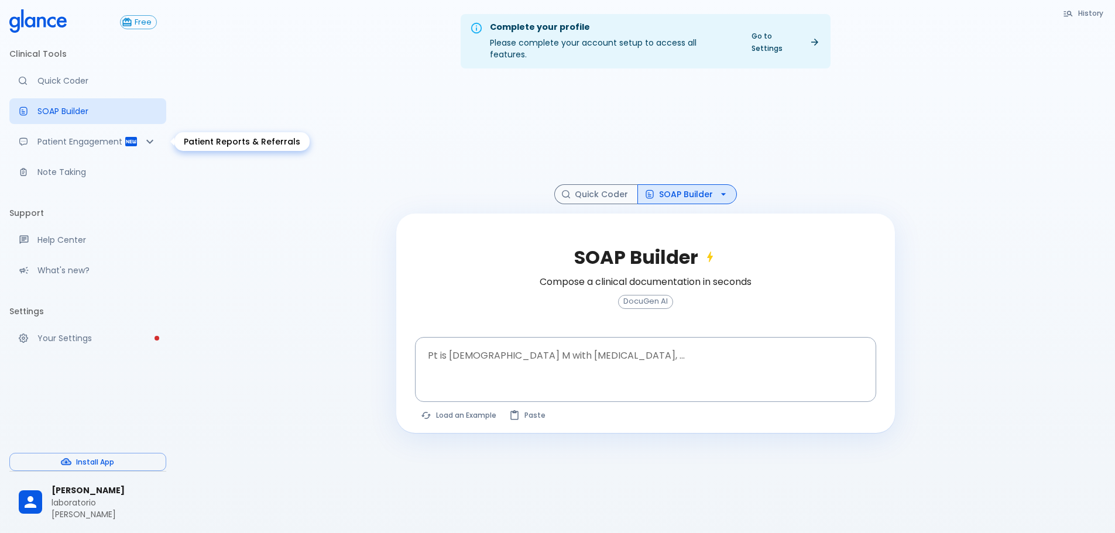
click at [71, 141] on p "Patient Engagement" at bounding box center [80, 142] width 87 height 12
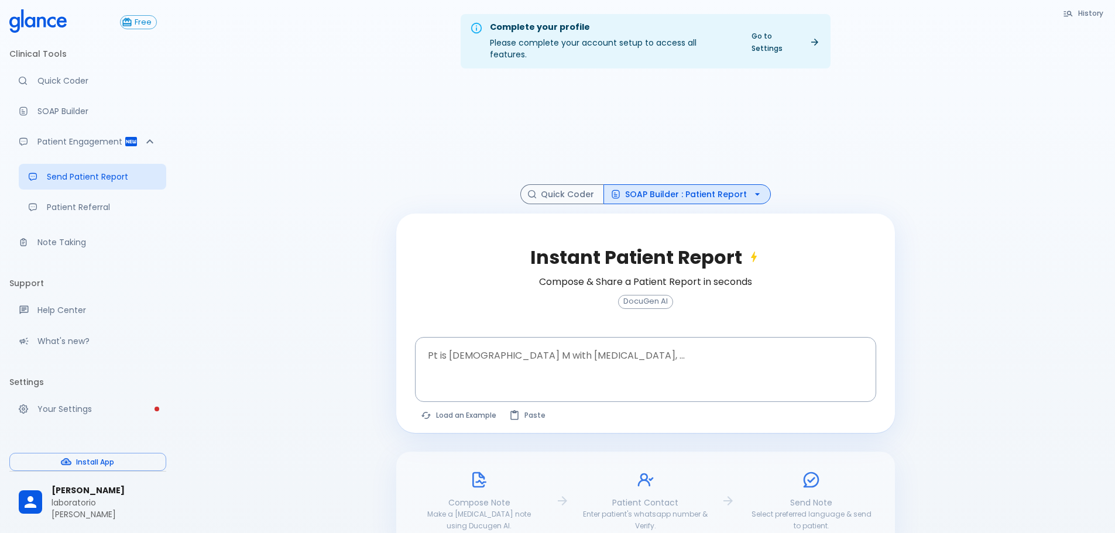
click at [49, 17] on icon at bounding box center [37, 20] width 57 height 23
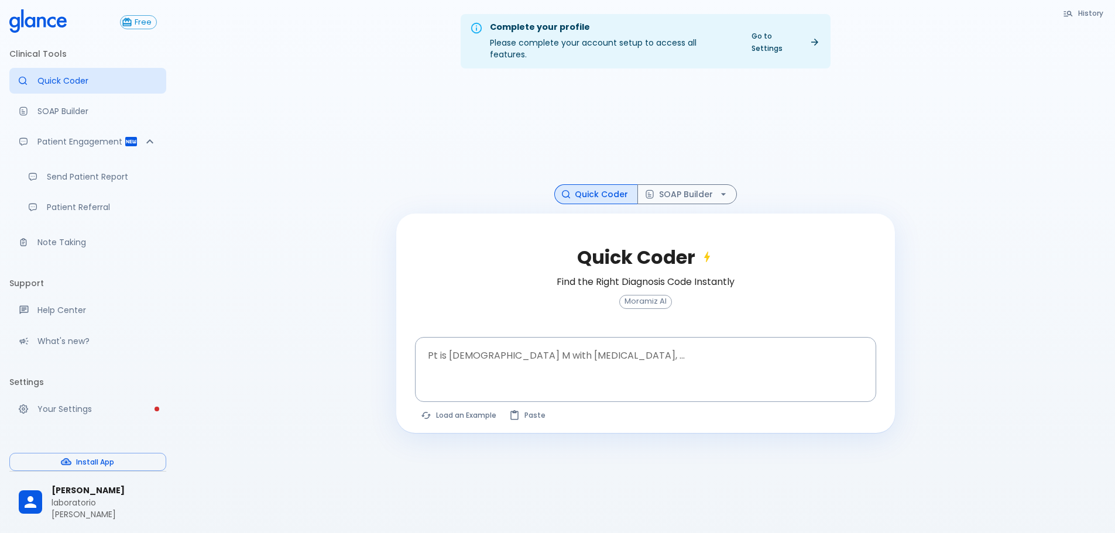
click at [47, 20] on icon at bounding box center [51, 21] width 9 height 11
click at [146, 22] on span "Free" at bounding box center [143, 22] width 26 height 9
